Goal: Information Seeking & Learning: Learn about a topic

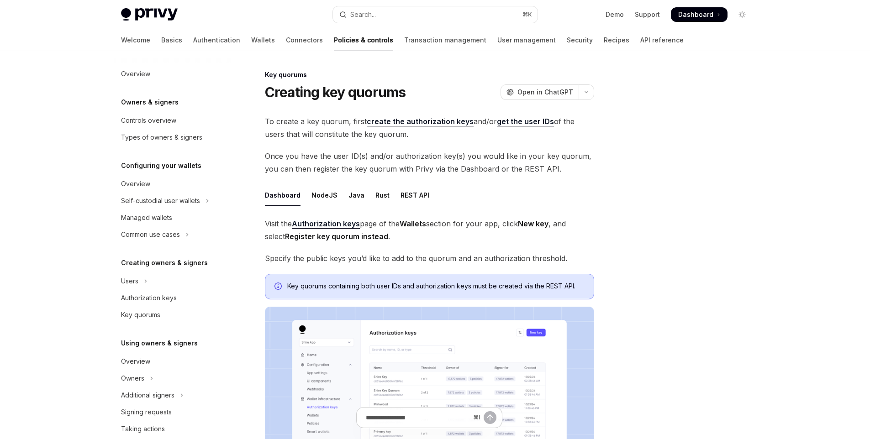
scroll to position [211, 0]
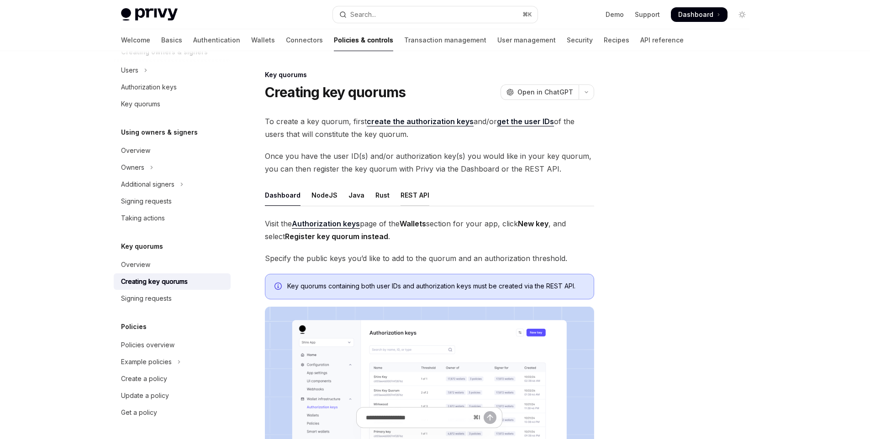
click at [400, 193] on div "REST API" at bounding box center [414, 194] width 29 height 21
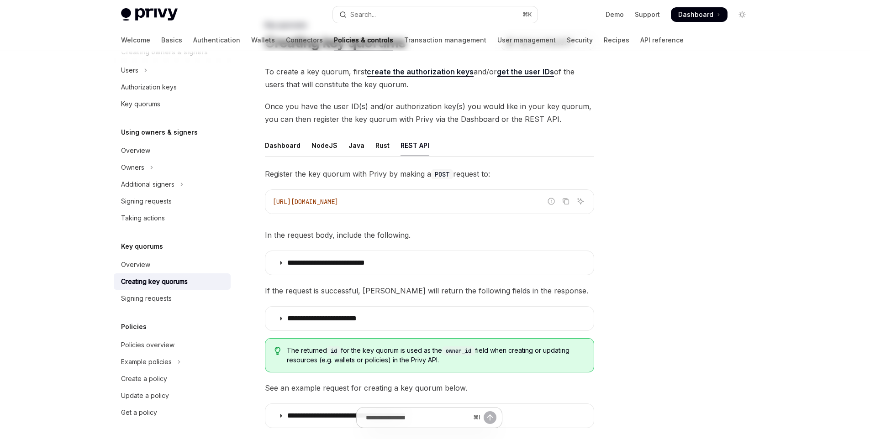
scroll to position [97, 0]
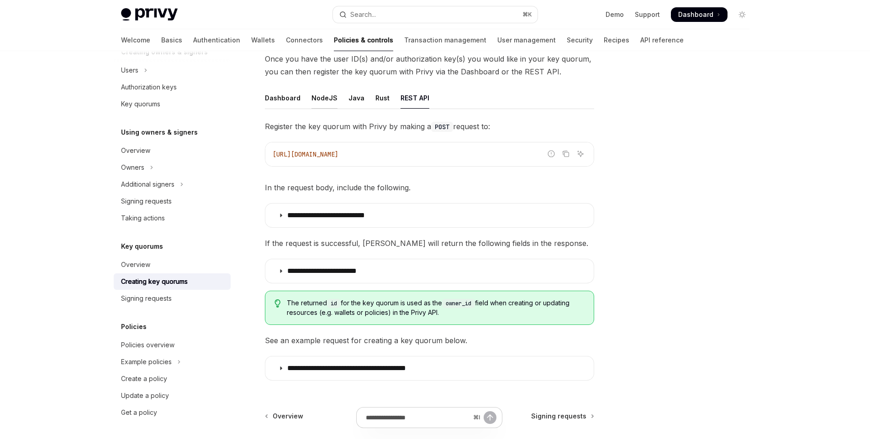
click at [320, 103] on div "NodeJS" at bounding box center [324, 97] width 26 height 21
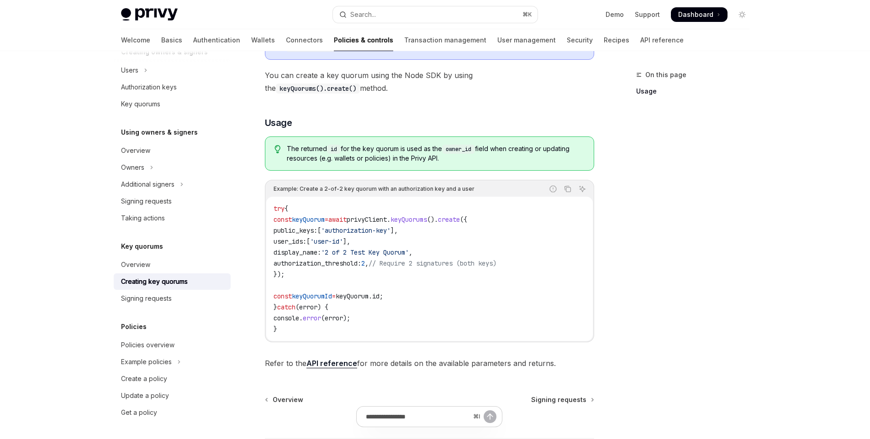
scroll to position [200, 0]
drag, startPoint x: 294, startPoint y: 217, endPoint x: 354, endPoint y: 224, distance: 60.2
click at [353, 224] on code "try { const keyQuorum = await privyClient . keyQuorums (). create ({ public_key…" at bounding box center [429, 268] width 312 height 131
click at [427, 222] on span "keyQuorums" at bounding box center [408, 219] width 37 height 8
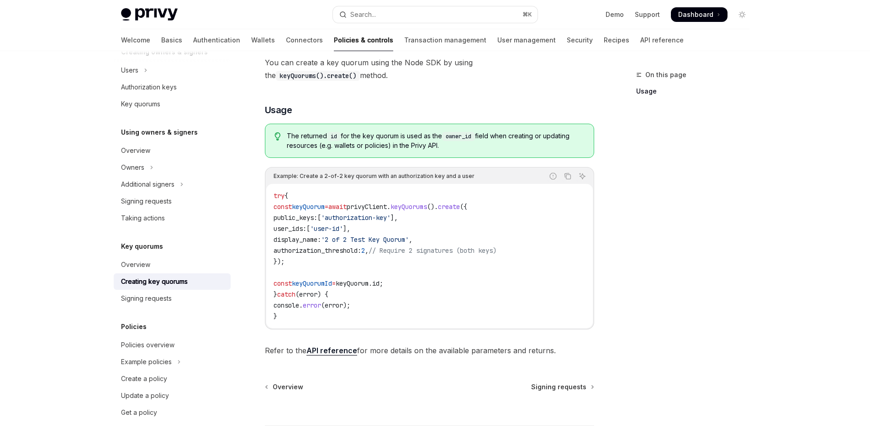
scroll to position [219, 0]
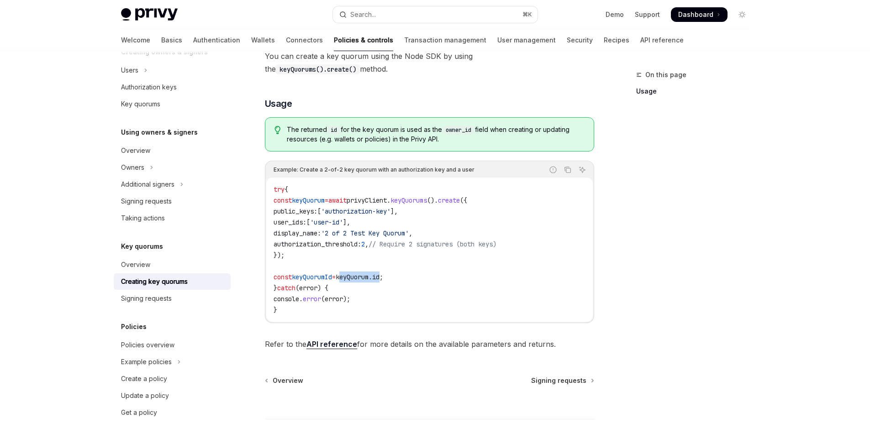
drag, startPoint x: 356, startPoint y: 278, endPoint x: 404, endPoint y: 276, distance: 48.0
click at [383, 276] on span "const keyQuorumId = keyQuorum . id ;" at bounding box center [328, 277] width 110 height 8
click at [424, 268] on code "try { const keyQuorum = await privyClient . keyQuorums (). create ({ public_key…" at bounding box center [429, 249] width 312 height 131
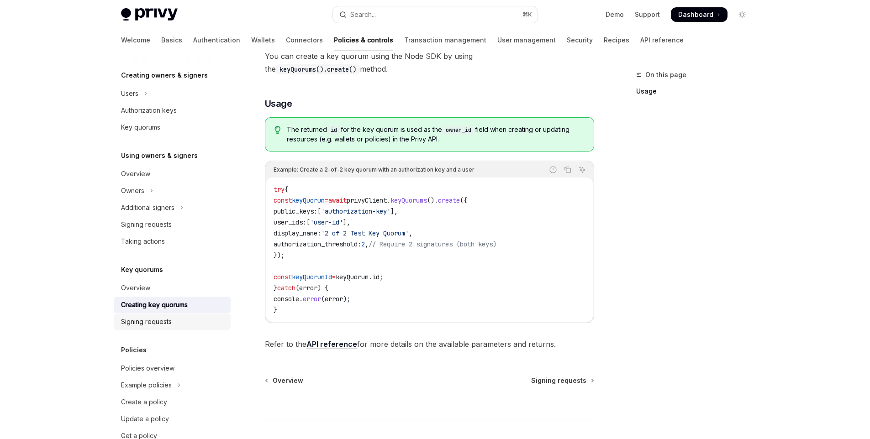
scroll to position [188, 0]
click at [167, 311] on link "Creating key quorums" at bounding box center [172, 304] width 117 height 16
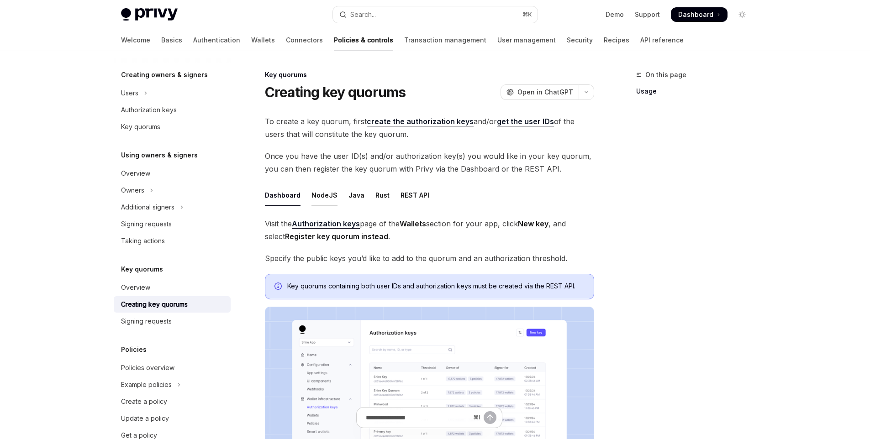
click at [318, 189] on div "NodeJS" at bounding box center [324, 194] width 26 height 21
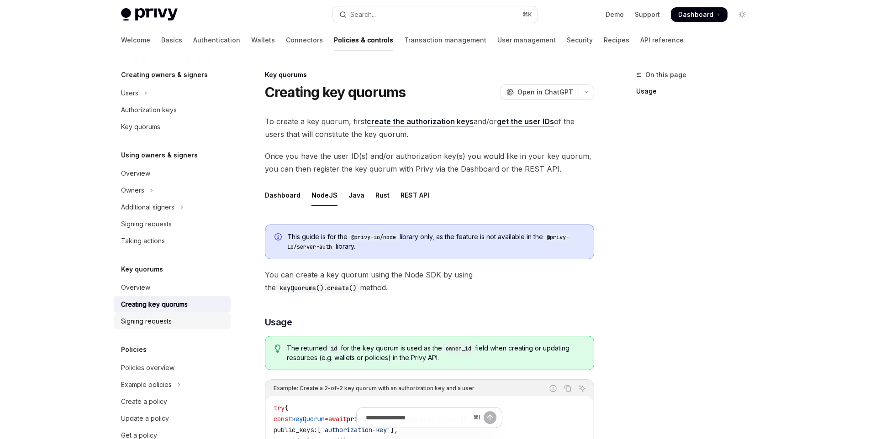
click at [146, 314] on link "Signing requests" at bounding box center [172, 321] width 117 height 16
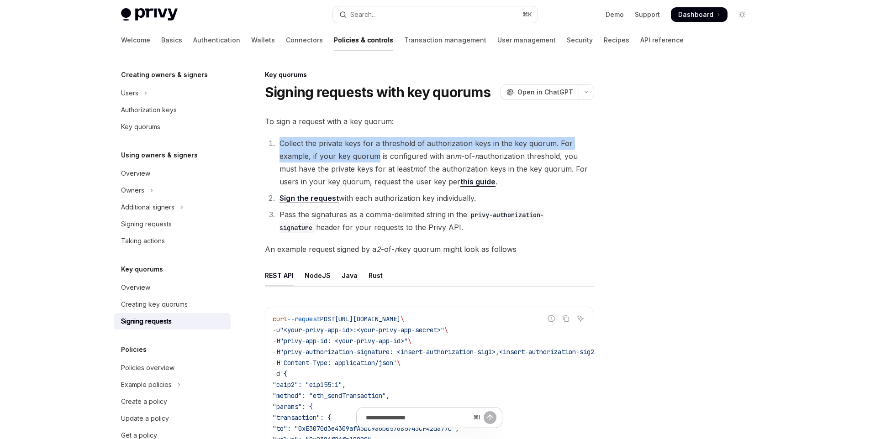
drag, startPoint x: 278, startPoint y: 142, endPoint x: 375, endPoint y: 157, distance: 98.0
click at [375, 157] on li "Collect the private keys for a threshold of authorization keys in the key quoru…" at bounding box center [435, 162] width 317 height 51
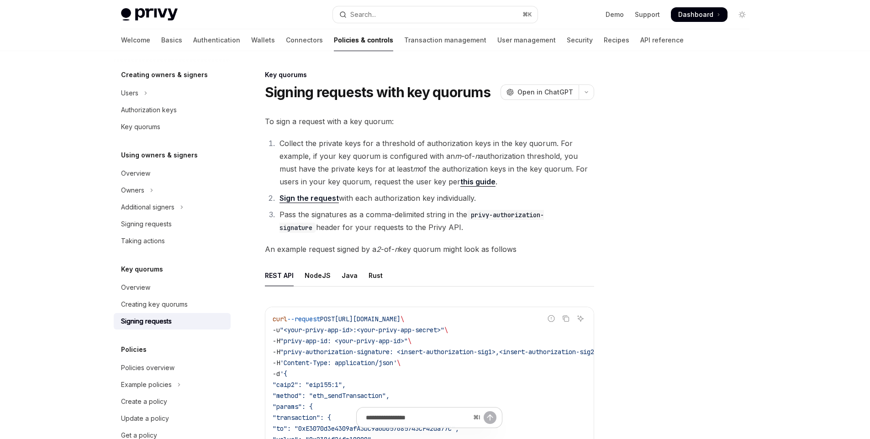
click at [462, 149] on li "Collect the private keys for a threshold of authorization keys in the key quoru…" at bounding box center [435, 162] width 317 height 51
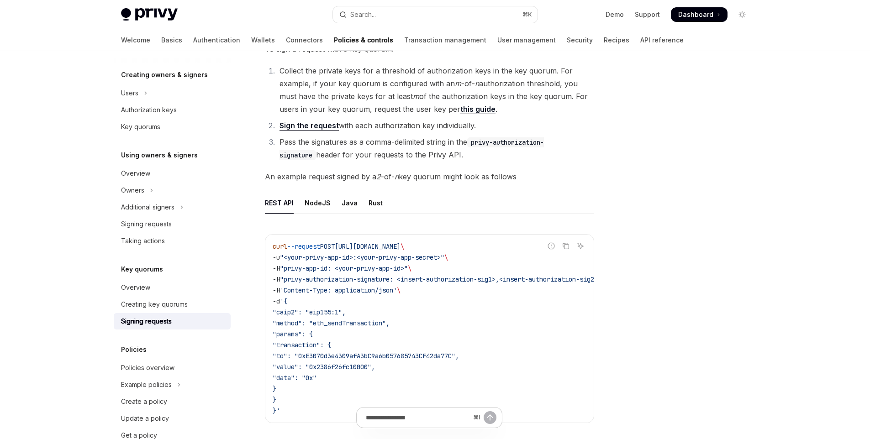
scroll to position [69, 0]
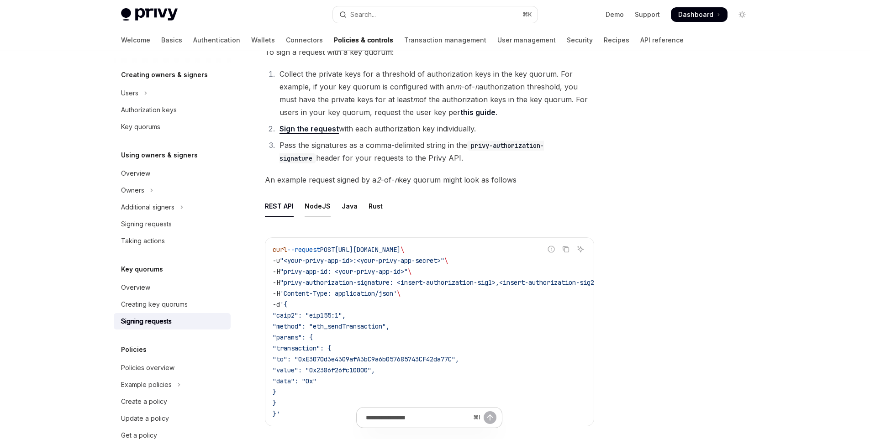
click at [313, 208] on div "NodeJS" at bounding box center [318, 205] width 26 height 21
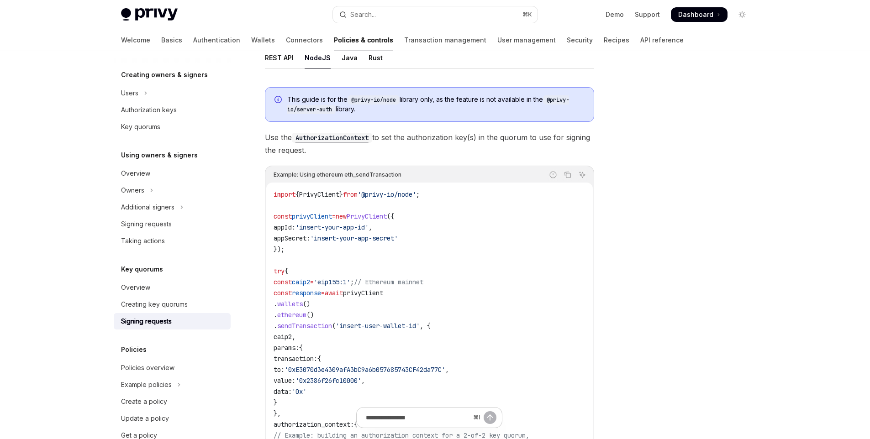
scroll to position [228, 0]
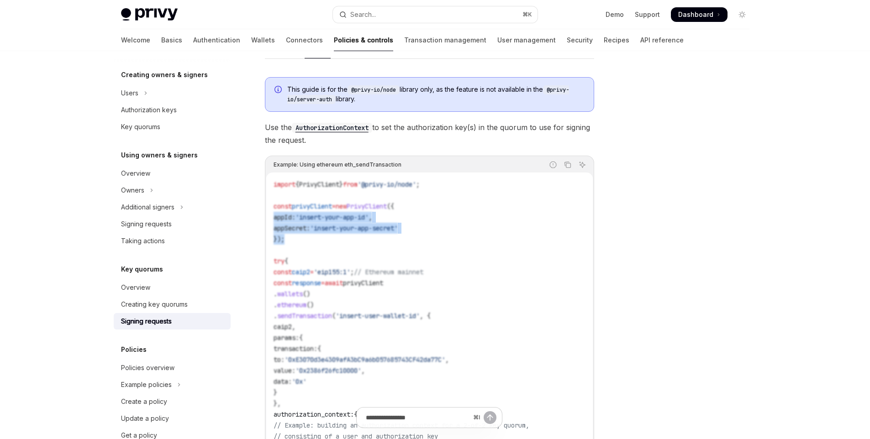
drag, startPoint x: 322, startPoint y: 239, endPoint x: 261, endPoint y: 212, distance: 66.7
click at [261, 212] on div "Key quorums Signing requests with key quorums OpenAI Open in ChatGPT OpenAI Ope…" at bounding box center [344, 326] width 504 height 968
click at [346, 263] on code "import { PrivyClient } from '@privy-io/node' ; const privyClient = new PrivyCli…" at bounding box center [429, 360] width 312 height 362
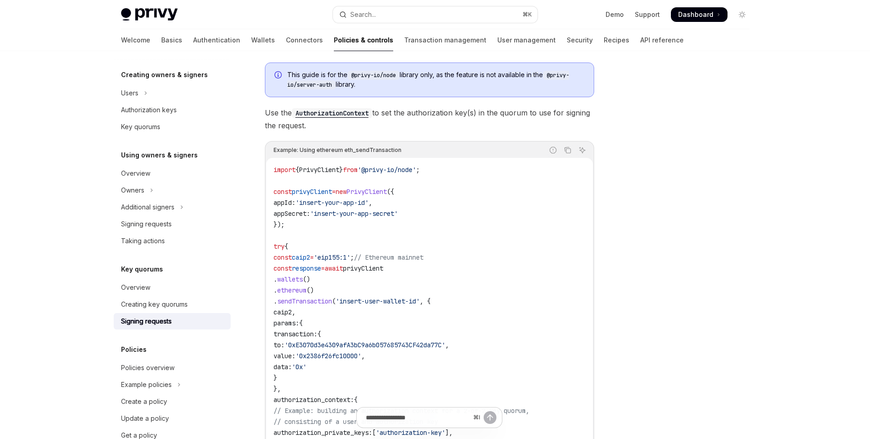
scroll to position [250, 0]
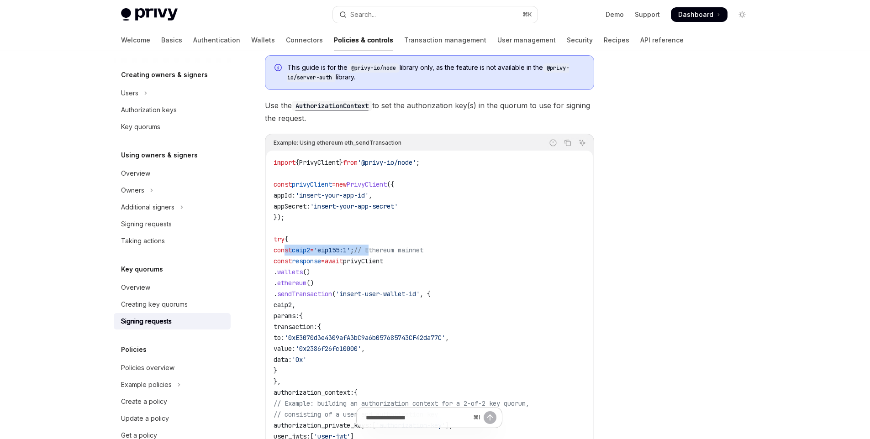
drag, startPoint x: 285, startPoint y: 253, endPoint x: 417, endPoint y: 247, distance: 132.6
click at [397, 247] on span "const caip2 = 'eip155:1' ; // Ethereum mainnet" at bounding box center [348, 250] width 150 height 8
click at [471, 242] on code "import { PrivyClient } from '@privy-io/node' ; const privyClient = new PrivyCli…" at bounding box center [429, 338] width 312 height 362
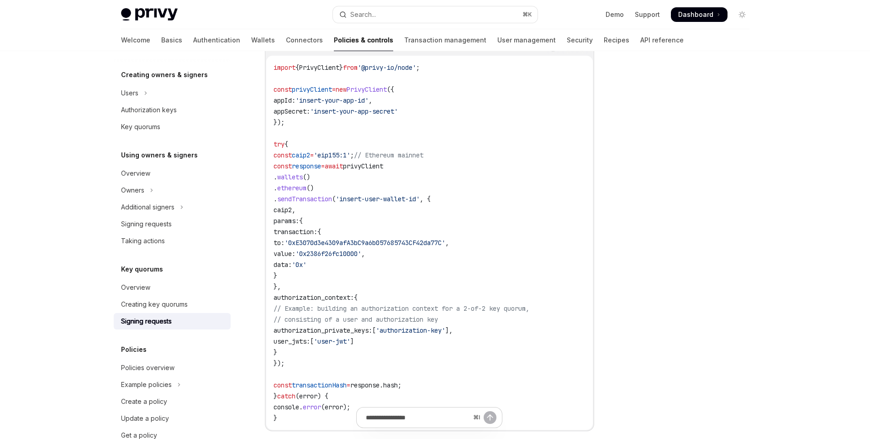
scroll to position [346, 0]
drag, startPoint x: 294, startPoint y: 221, endPoint x: 315, endPoint y: 254, distance: 39.4
click at [315, 254] on code "import { PrivyClient } from '@privy-io/node' ; const privyClient = new PrivyCli…" at bounding box center [429, 242] width 312 height 362
click at [405, 268] on code "import { PrivyClient } from '@privy-io/node' ; const privyClient = new PrivyCli…" at bounding box center [429, 242] width 312 height 362
drag, startPoint x: 296, startPoint y: 194, endPoint x: 360, endPoint y: 190, distance: 63.5
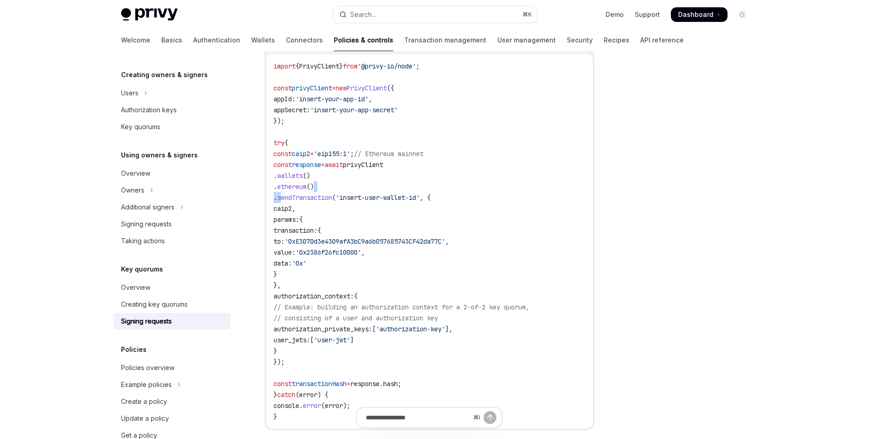
click at [360, 190] on code "import { PrivyClient } from '@privy-io/node' ; const privyClient = new PrivyCli…" at bounding box center [429, 242] width 312 height 362
click at [419, 191] on code "import { PrivyClient } from '@privy-io/node' ; const privyClient = new PrivyCli…" at bounding box center [429, 242] width 312 height 362
drag, startPoint x: 451, startPoint y: 198, endPoint x: 399, endPoint y: 204, distance: 52.8
click at [399, 204] on code "import { PrivyClient } from '@privy-io/node' ; const privyClient = new PrivyCli…" at bounding box center [429, 242] width 312 height 362
click at [403, 212] on code "import { PrivyClient } from '@privy-io/node' ; const privyClient = new PrivyCli…" at bounding box center [429, 242] width 312 height 362
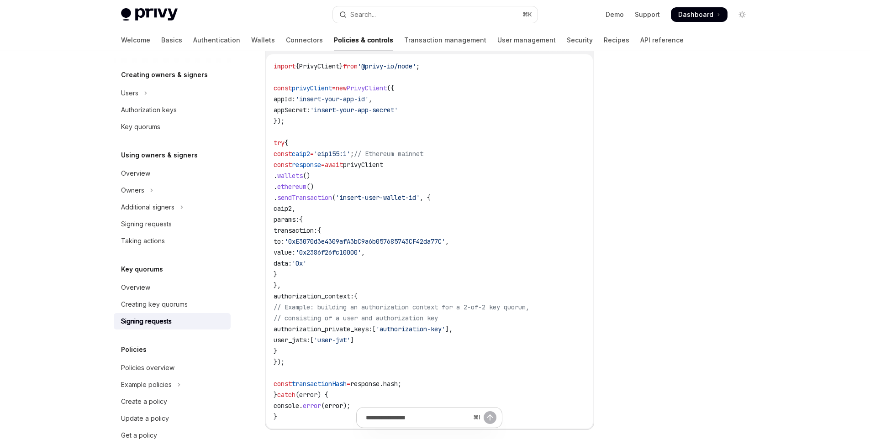
click at [306, 190] on span "ethereum" at bounding box center [291, 187] width 29 height 8
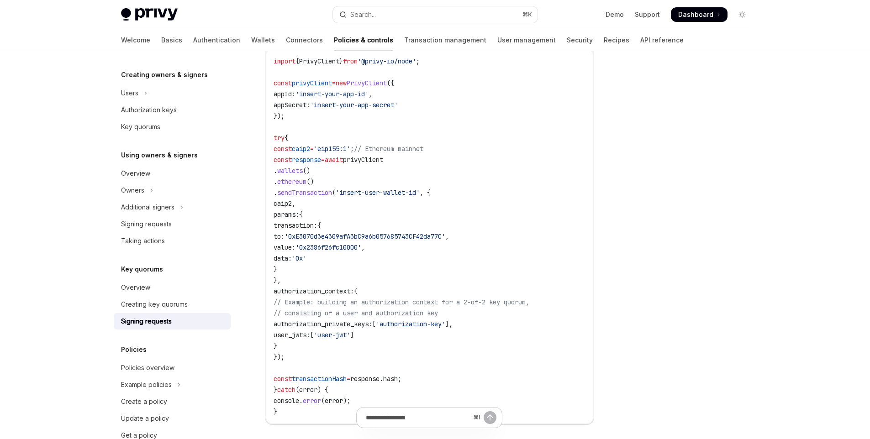
scroll to position [361, 0]
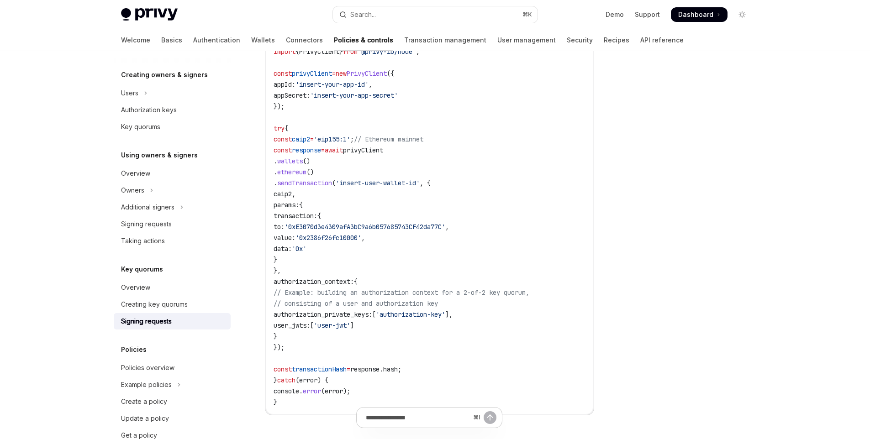
drag, startPoint x: 291, startPoint y: 281, endPoint x: 319, endPoint y: 327, distance: 53.9
click at [319, 327] on code "import { PrivyClient } from '@privy-io/node' ; const privyClient = new PrivyCli…" at bounding box center [429, 227] width 312 height 362
click at [460, 326] on code "import { PrivyClient } from '@privy-io/node' ; const privyClient = new PrivyCli…" at bounding box center [429, 227] width 312 height 362
click at [445, 312] on span "'authorization-key'" at bounding box center [410, 314] width 69 height 8
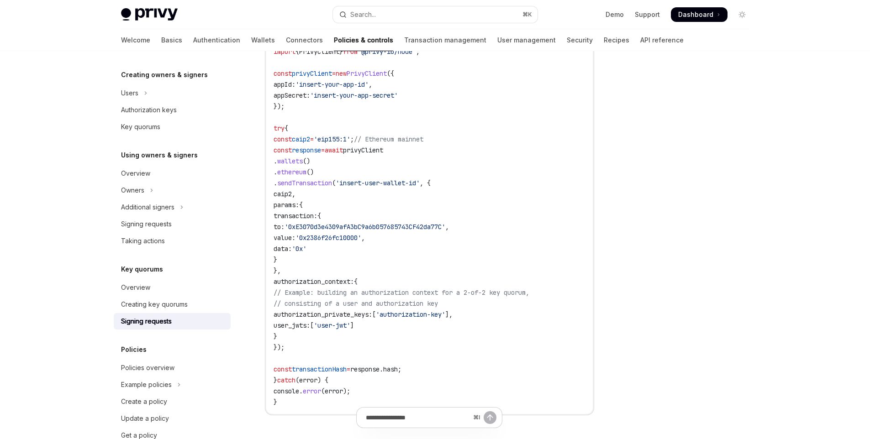
click at [438, 337] on code "import { PrivyClient } from '@privy-io/node' ; const privyClient = new PrivyCli…" at bounding box center [429, 227] width 312 height 362
drag, startPoint x: 417, startPoint y: 315, endPoint x: 483, endPoint y: 316, distance: 65.3
click at [445, 316] on span "'authorization-key'" at bounding box center [410, 314] width 69 height 8
drag, startPoint x: 468, startPoint y: 338, endPoint x: 450, endPoint y: 337, distance: 18.4
click at [468, 338] on code "import { PrivyClient } from '@privy-io/node' ; const privyClient = new PrivyCli…" at bounding box center [429, 227] width 312 height 362
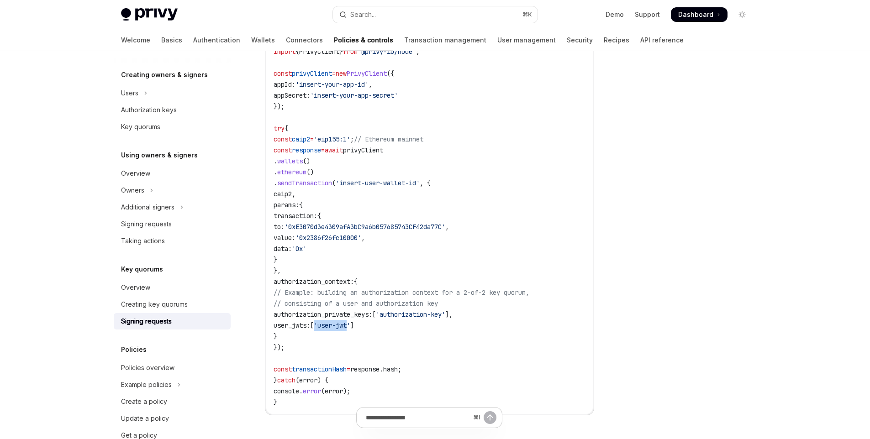
drag, startPoint x: 354, startPoint y: 326, endPoint x: 385, endPoint y: 326, distance: 31.5
click at [350, 326] on span "'user-jwt'" at bounding box center [332, 325] width 37 height 8
click at [408, 332] on code "import { PrivyClient } from '@privy-io/node' ; const privyClient = new PrivyCli…" at bounding box center [429, 227] width 312 height 362
drag, startPoint x: 311, startPoint y: 329, endPoint x: 460, endPoint y: 325, distance: 148.9
click at [460, 325] on code "import { PrivyClient } from '@privy-io/node' ; const privyClient = new PrivyCli…" at bounding box center [429, 227] width 312 height 362
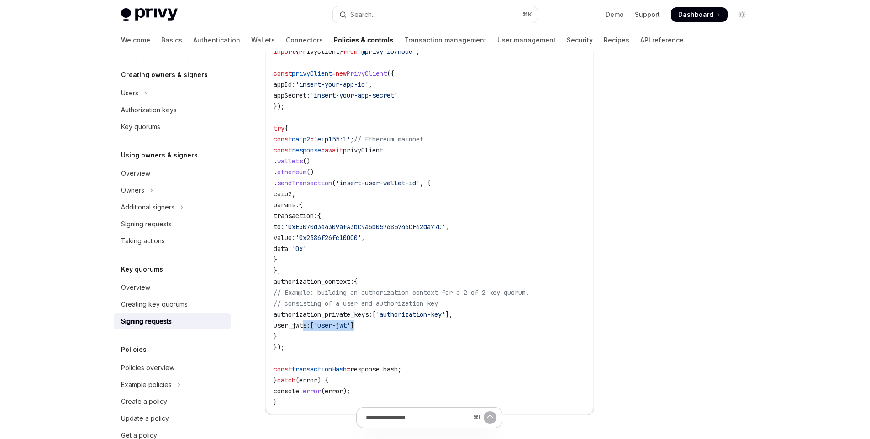
click at [494, 330] on code "import { PrivyClient } from '@privy-io/node' ; const privyClient = new PrivyCli…" at bounding box center [429, 227] width 312 height 362
click at [350, 328] on span "'user-jwt'" at bounding box center [332, 325] width 37 height 8
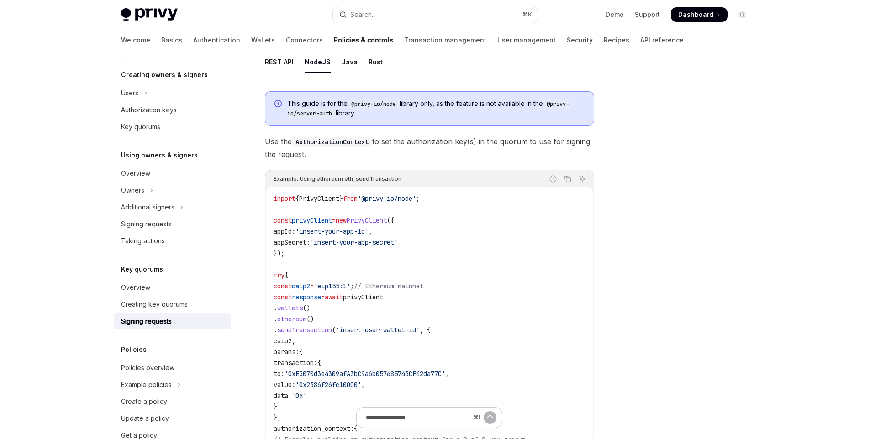
scroll to position [146, 0]
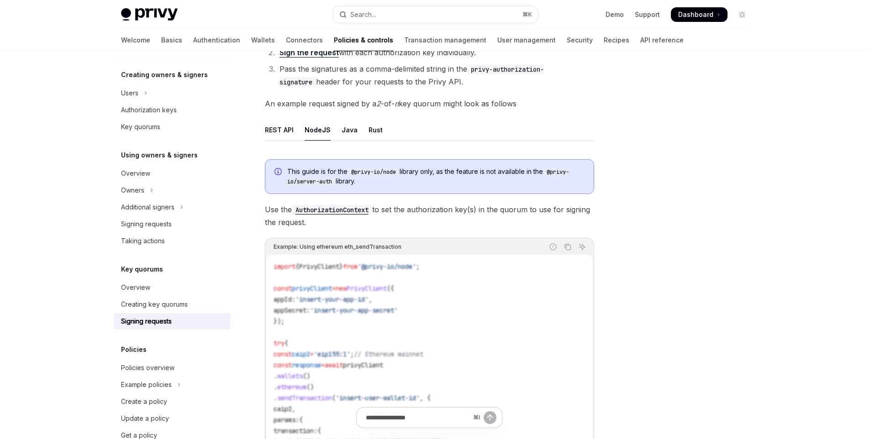
click at [340, 212] on code "AuthorizationContext" at bounding box center [332, 210] width 80 height 10
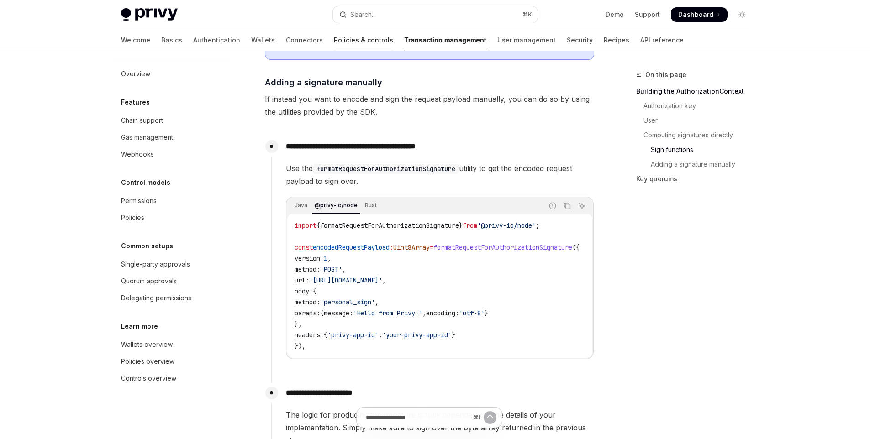
scroll to position [854, 0]
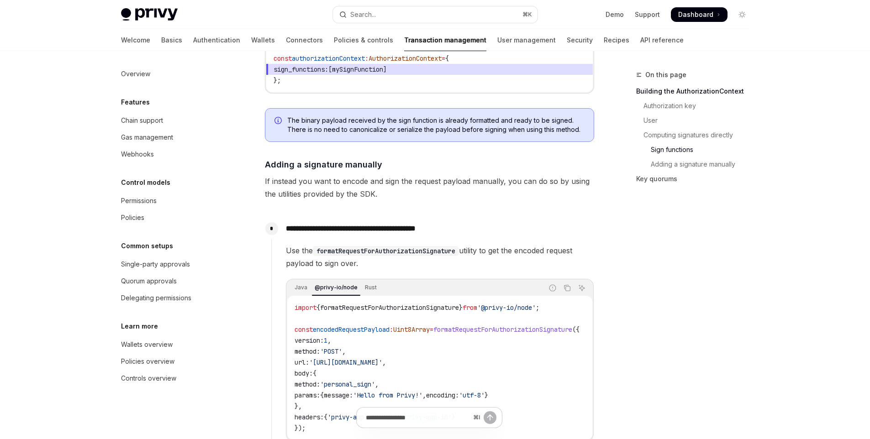
click at [687, 274] on div "On this page Building the AuthorizationContext Authorization key User Computing…" at bounding box center [687, 254] width 139 height 370
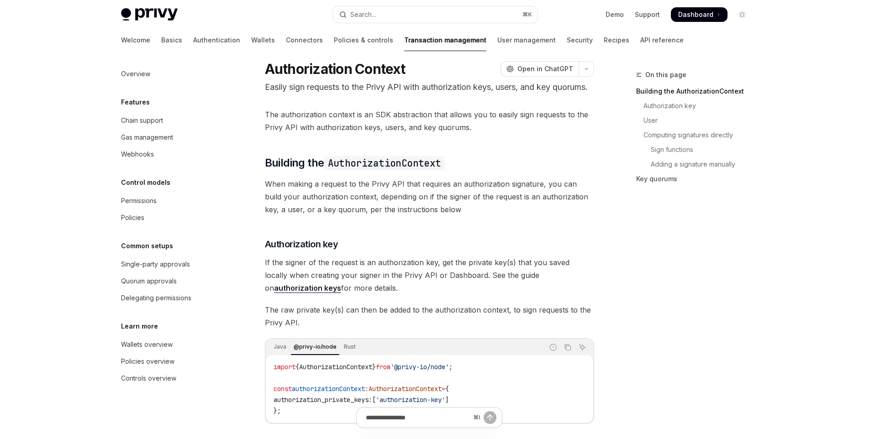
scroll to position [0, 0]
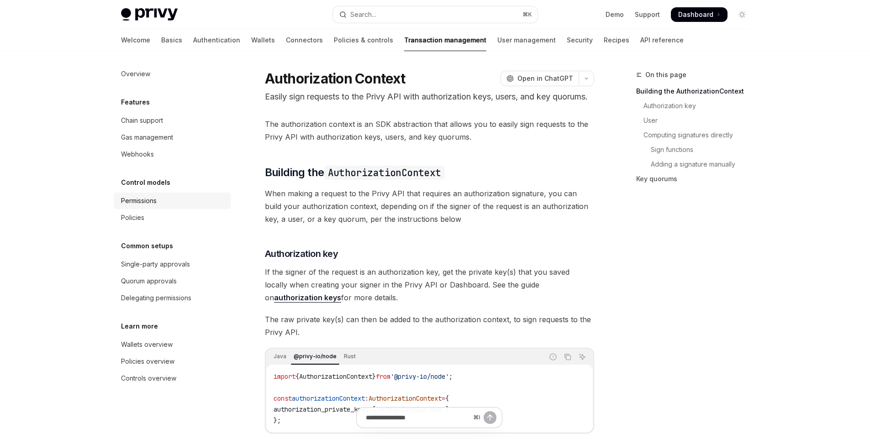
click at [153, 198] on div "Permissions" at bounding box center [139, 200] width 36 height 11
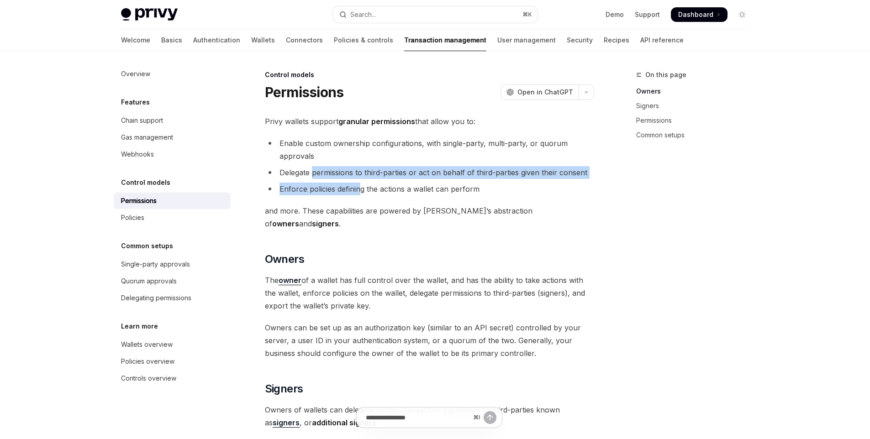
drag, startPoint x: 314, startPoint y: 174, endPoint x: 359, endPoint y: 187, distance: 47.1
click at [359, 187] on ul "Enable custom ownership configurations, with single-party, multi-party, or quor…" at bounding box center [429, 166] width 329 height 58
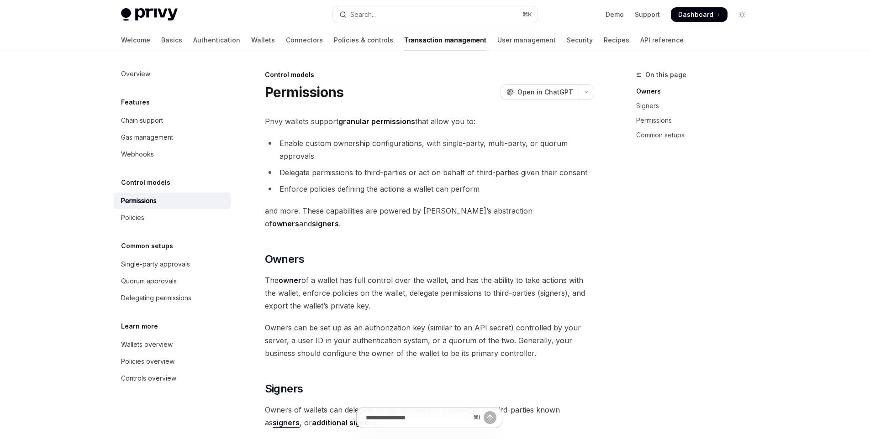
click at [410, 183] on li "Enforce policies defining the actions a wallet can perform" at bounding box center [429, 189] width 329 height 13
drag, startPoint x: 342, startPoint y: 124, endPoint x: 414, endPoint y: 125, distance: 71.7
click at [414, 125] on span "Privy wallets support granular permissions that allow you to:" at bounding box center [429, 121] width 329 height 13
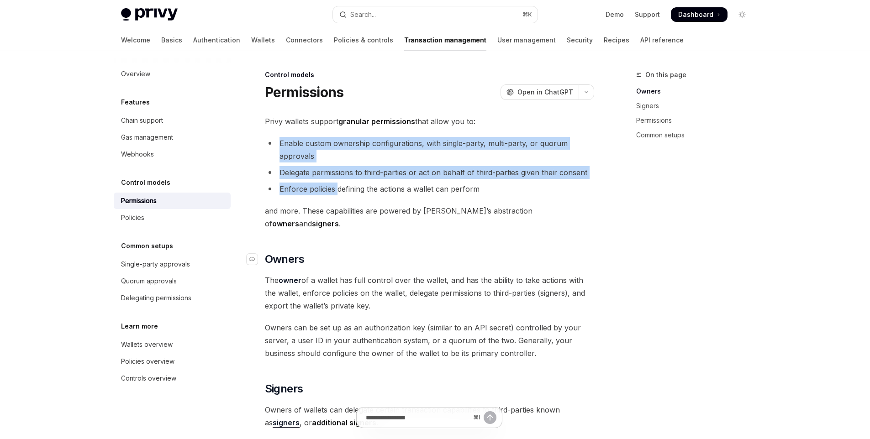
drag, startPoint x: 281, startPoint y: 145, endPoint x: 346, endPoint y: 246, distance: 120.3
click at [336, 187] on ul "Enable custom ownership configurations, with single-party, multi-party, or quor…" at bounding box center [429, 166] width 329 height 58
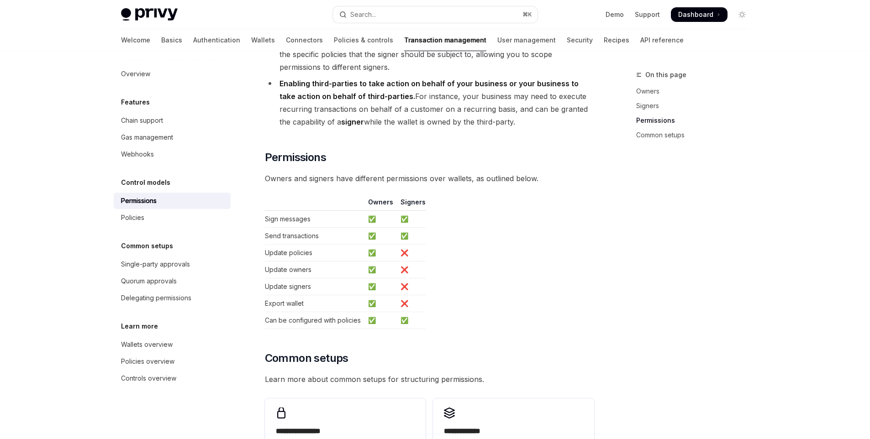
scroll to position [605, 0]
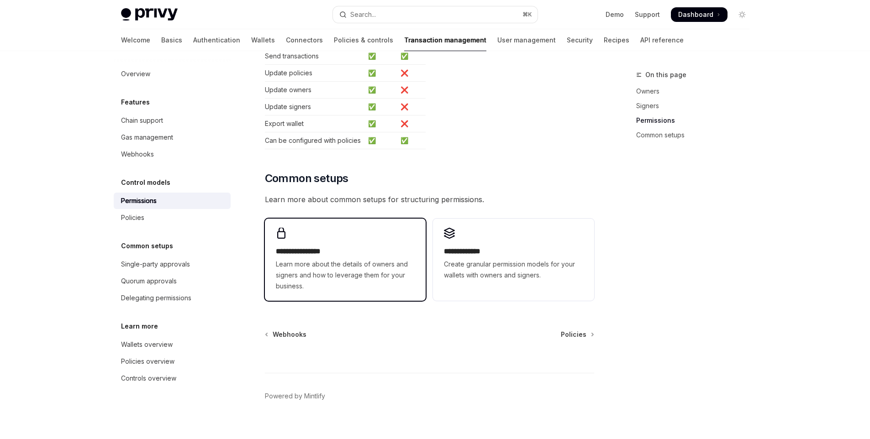
click at [371, 259] on span "Learn more about the details of owners and signers and how to leverage them for…" at bounding box center [345, 275] width 139 height 33
type textarea "*"
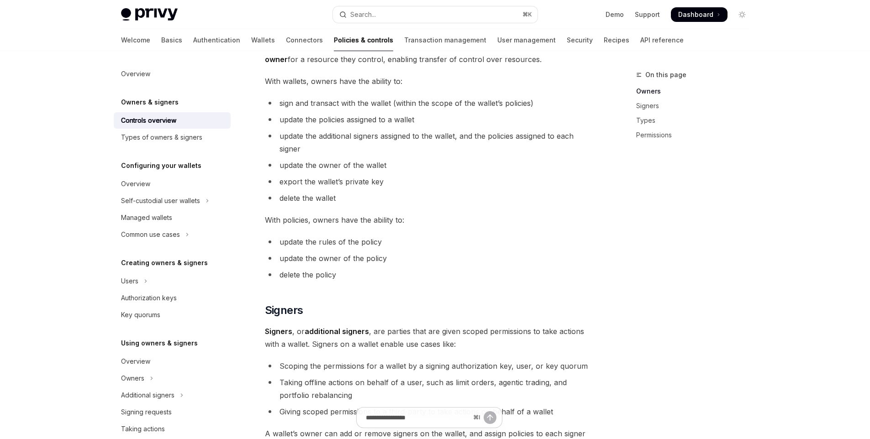
scroll to position [180, 0]
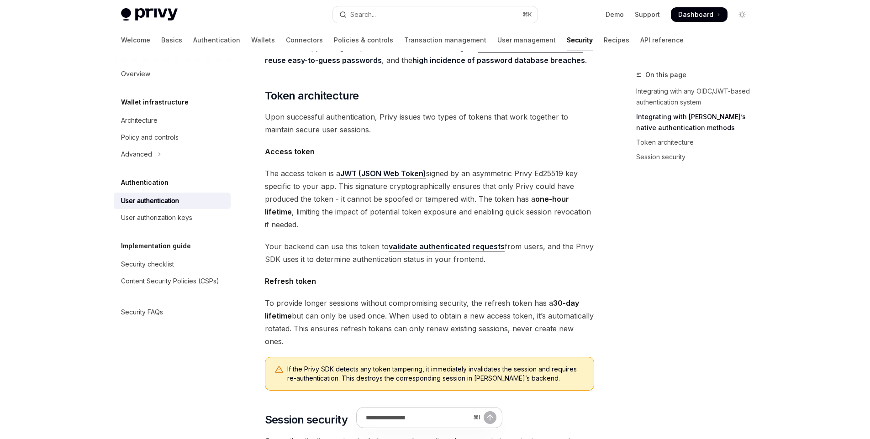
scroll to position [461, 0]
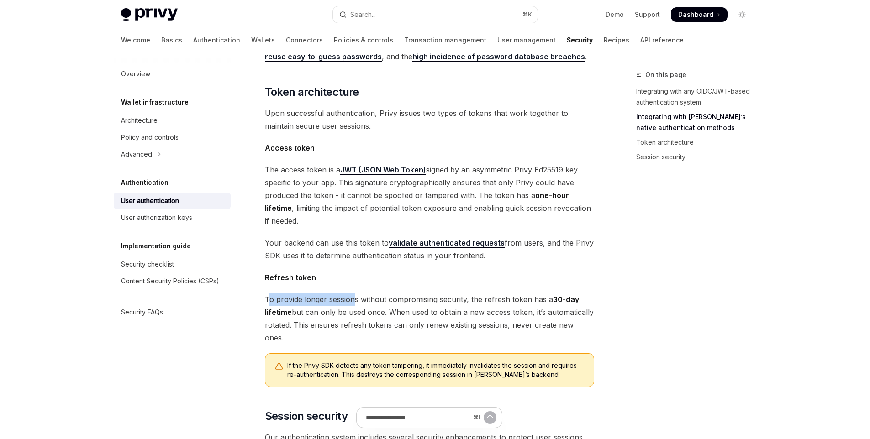
drag, startPoint x: 268, startPoint y: 286, endPoint x: 355, endPoint y: 291, distance: 86.9
click at [355, 293] on span "To provide longer sessions without compromising security, the refresh token has…" at bounding box center [429, 318] width 329 height 51
click at [374, 293] on span "To provide longer sessions without compromising security, the refresh token has…" at bounding box center [429, 318] width 329 height 51
click at [387, 296] on span "To provide longer sessions without compromising security, the refresh token has…" at bounding box center [429, 318] width 329 height 51
drag, startPoint x: 596, startPoint y: 308, endPoint x: 264, endPoint y: 284, distance: 332.3
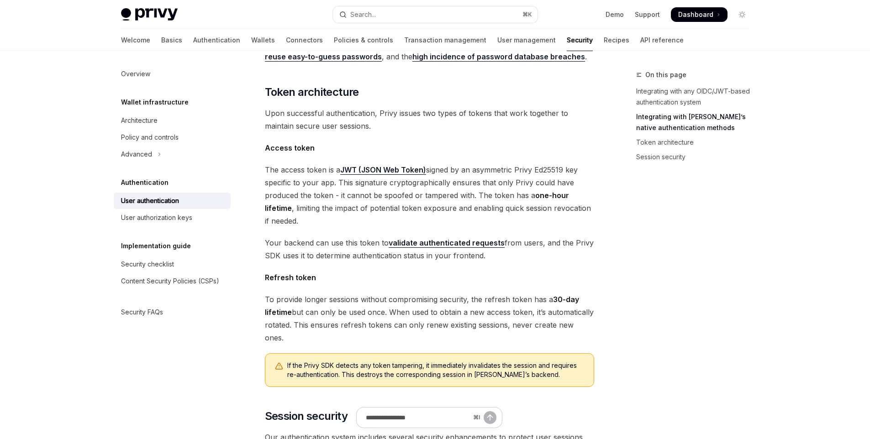
click at [264, 284] on div "On this page Integrating with any OIDC/JWT-based authentication system Integrat…" at bounding box center [435, 150] width 643 height 1121
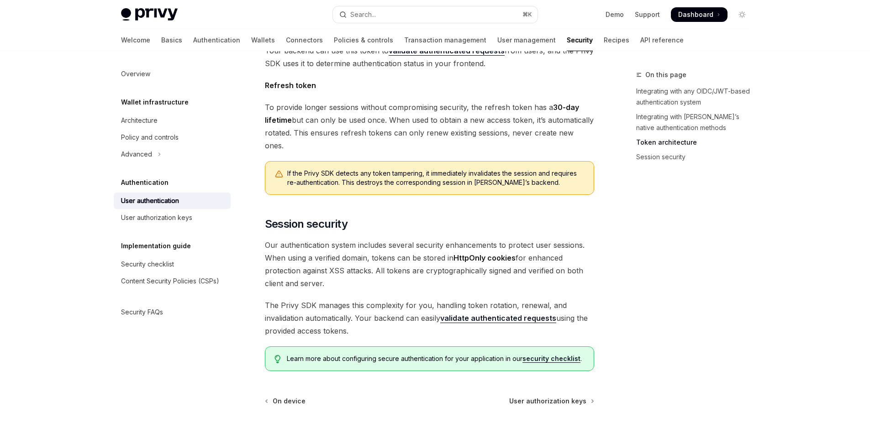
scroll to position [597, 0]
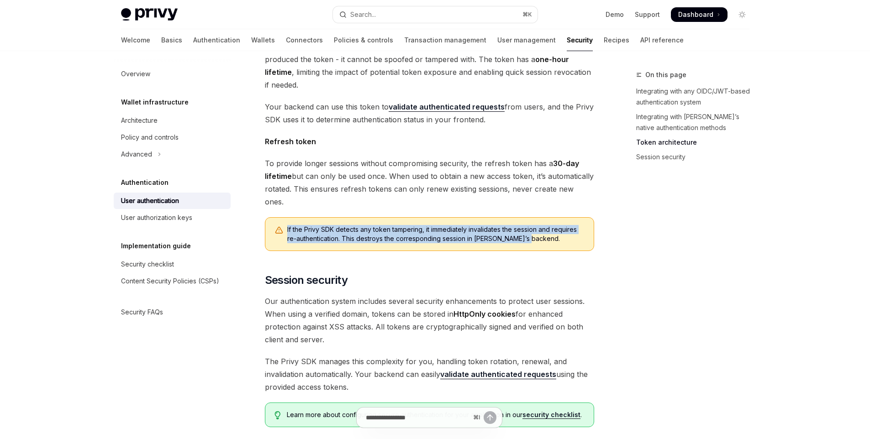
drag, startPoint x: 521, startPoint y: 211, endPoint x: 282, endPoint y: 201, distance: 239.5
click at [282, 217] on div "If the Privy SDK detects any token tampering, it immediately invalidates the se…" at bounding box center [429, 234] width 329 height 34
click at [276, 185] on div at bounding box center [276, 185] width 0 height 0
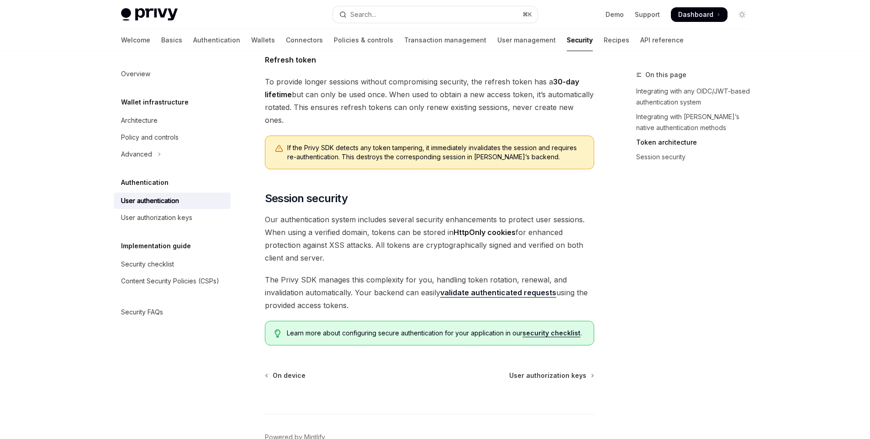
scroll to position [696, 0]
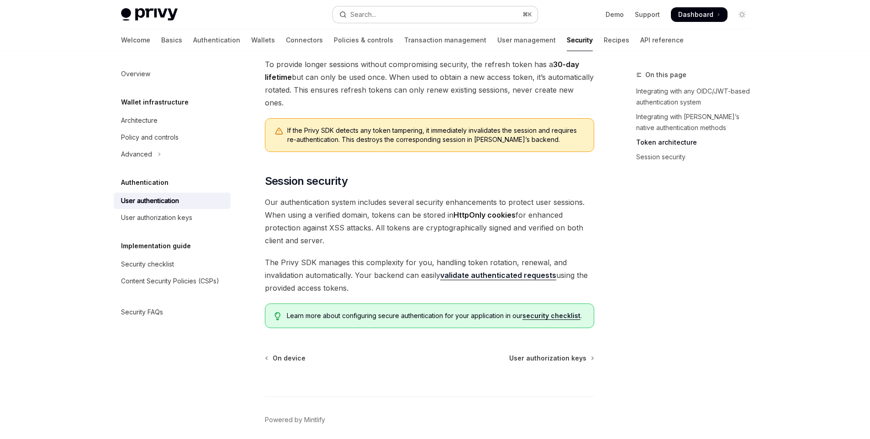
click at [407, 16] on button "Search... ⌘ K" at bounding box center [435, 14] width 205 height 16
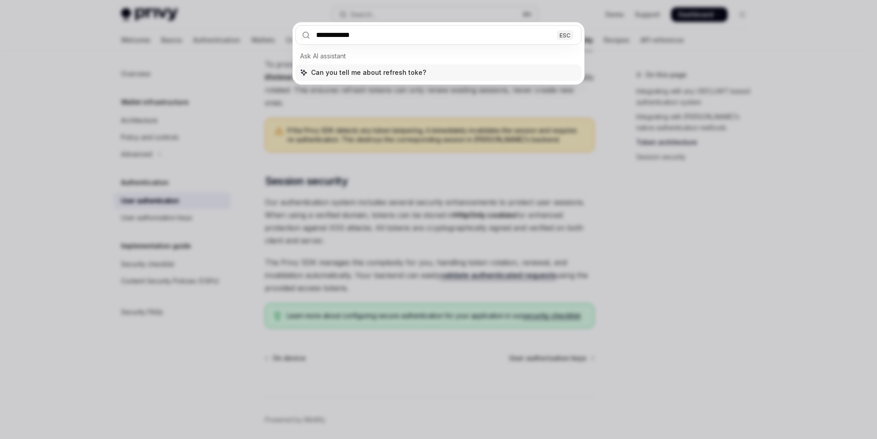
type input "**********"
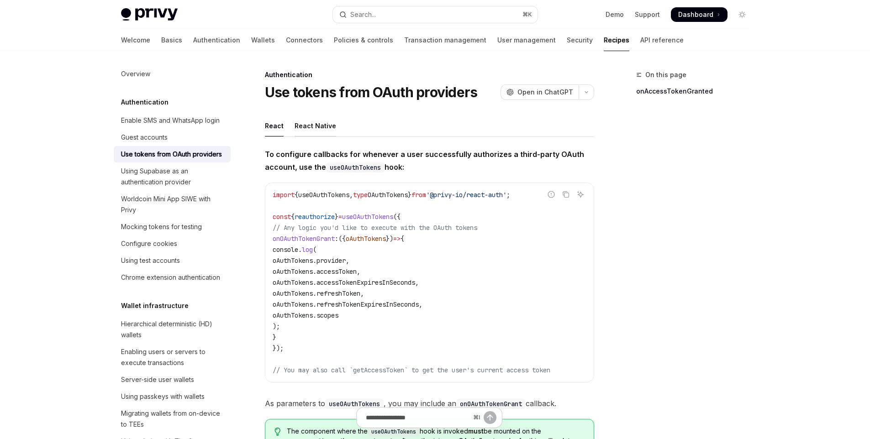
click at [328, 129] on div "React Native" at bounding box center [315, 125] width 42 height 21
type textarea "*"
